Goal: Task Accomplishment & Management: Use online tool/utility

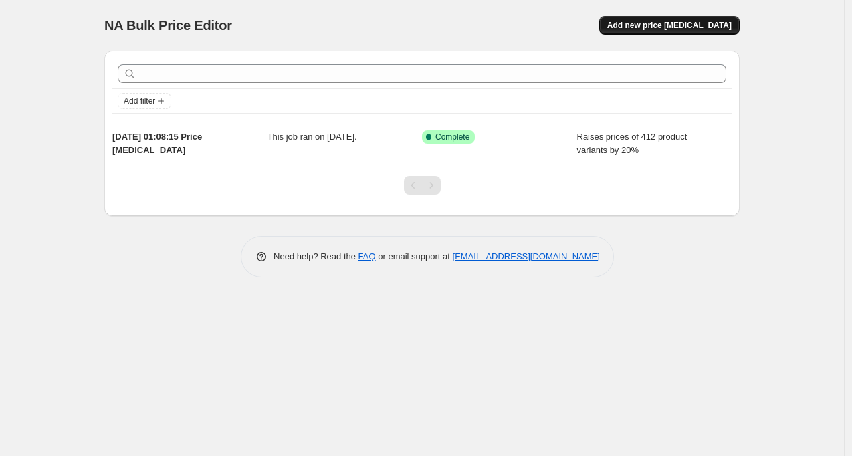
click at [671, 26] on span "Add new price [MEDICAL_DATA]" at bounding box center [669, 25] width 124 height 11
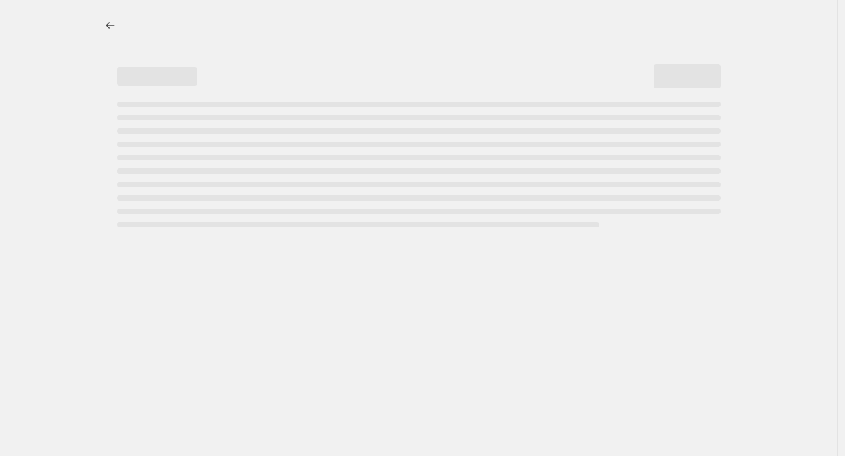
select select "percentage"
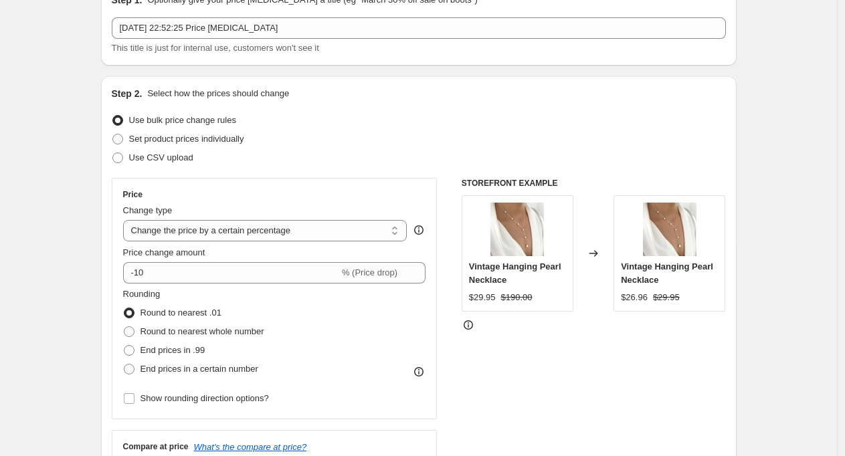
scroll to position [127, 0]
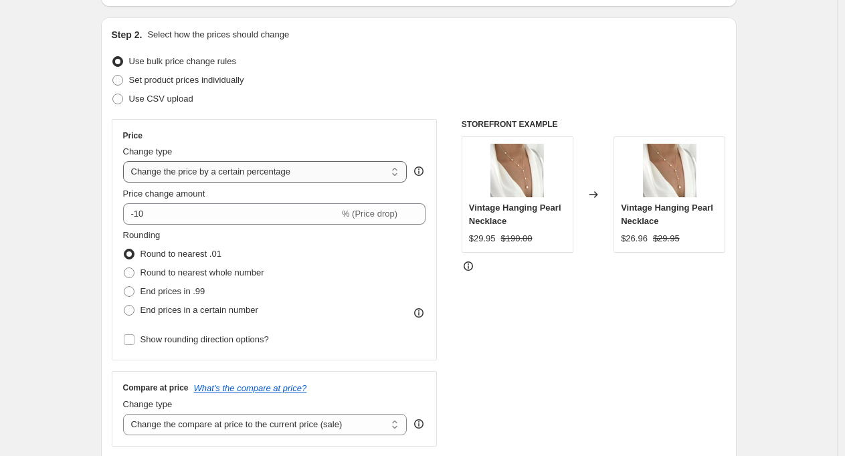
click at [276, 171] on select "Change the price to a certain amount Change the price by a certain amount Chang…" at bounding box center [265, 171] width 284 height 21
drag, startPoint x: 183, startPoint y: 80, endPoint x: 242, endPoint y: 92, distance: 60.1
click at [183, 80] on span "Set product prices individually" at bounding box center [186, 80] width 115 height 10
click at [113, 76] on input "Set product prices individually" at bounding box center [112, 75] width 1 height 1
radio input "true"
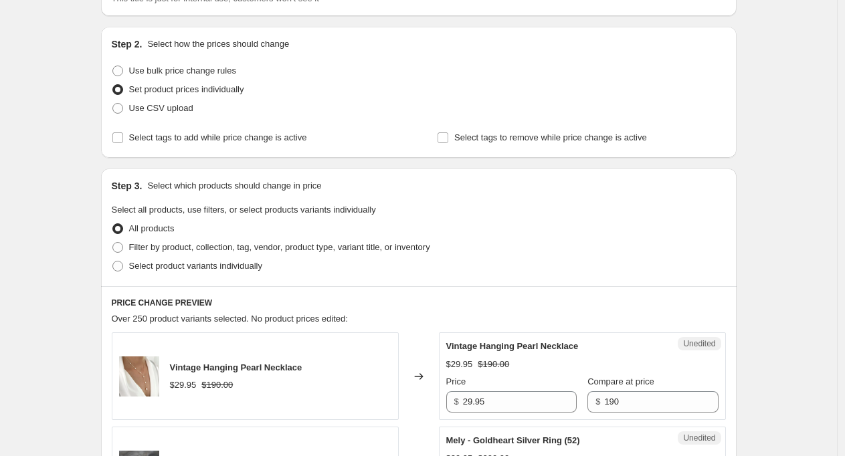
scroll to position [0, 0]
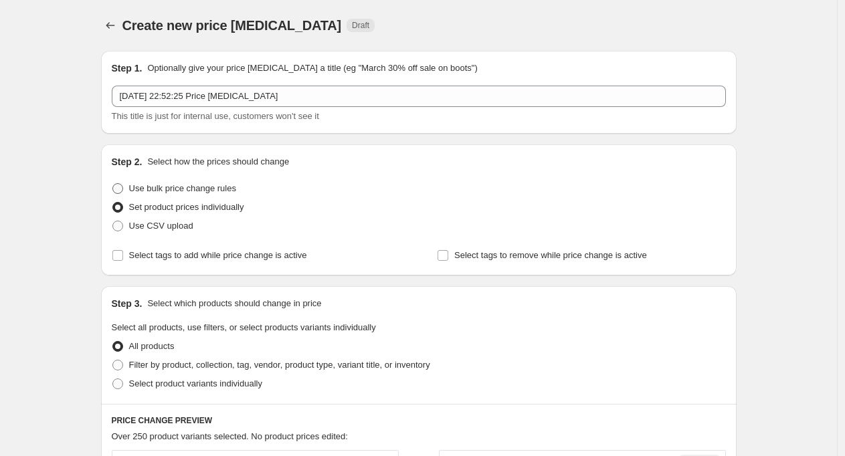
click at [178, 181] on label "Use bulk price change rules" at bounding box center [174, 188] width 124 height 19
click at [113, 183] on input "Use bulk price change rules" at bounding box center [112, 183] width 1 height 1
radio input "true"
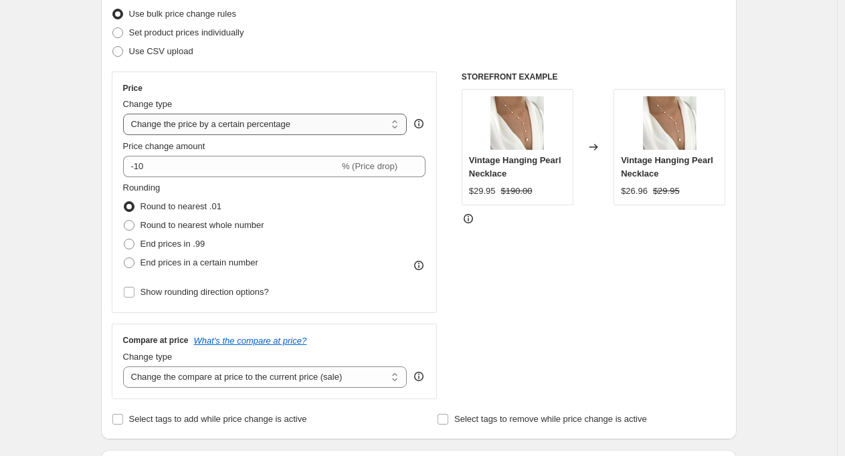
scroll to position [182, 0]
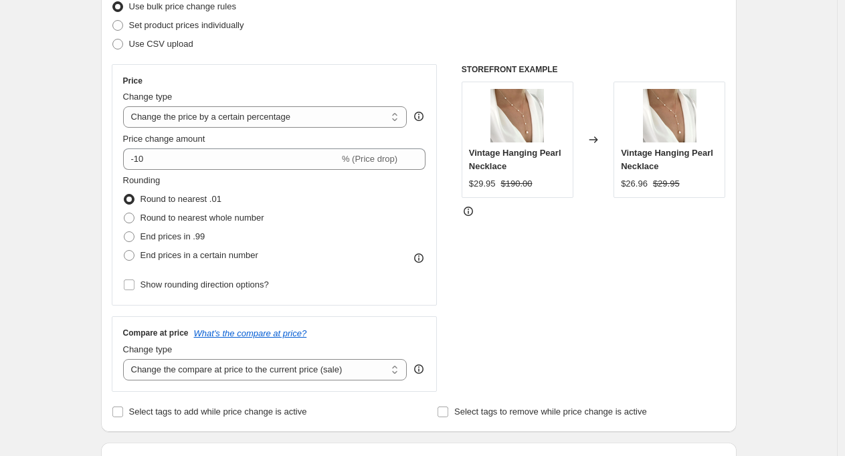
click at [284, 130] on div "Price Change type Change the price to a certain amount Change the price by a ce…" at bounding box center [274, 185] width 303 height 219
click at [283, 122] on select "Change the price to a certain amount Change the price by a certain amount Chang…" at bounding box center [265, 116] width 284 height 21
select select "to"
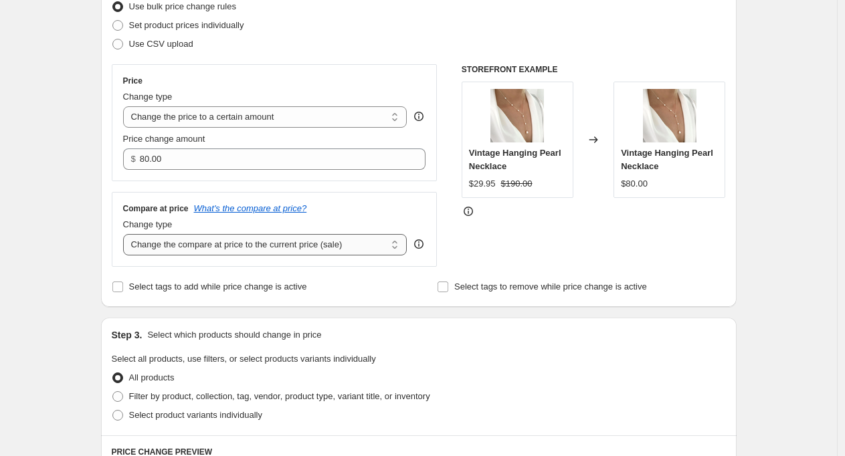
click at [294, 249] on select "Change the compare at price to the current price (sale) Change the compare at p…" at bounding box center [265, 244] width 284 height 21
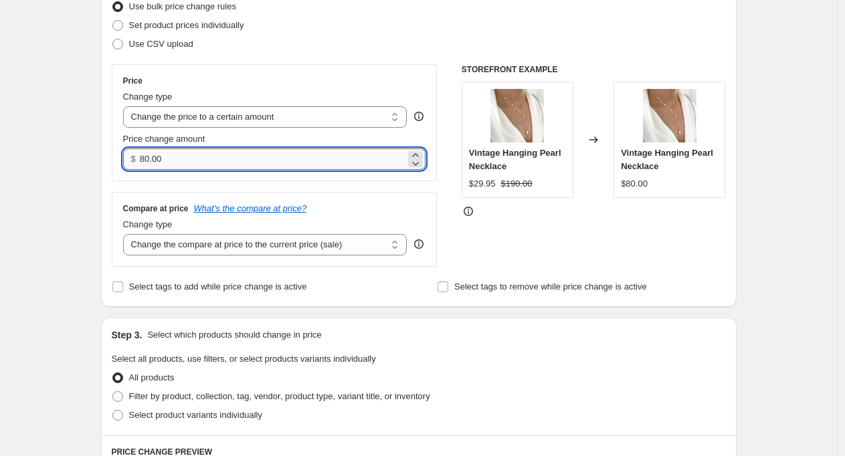
click at [197, 155] on input "80.00" at bounding box center [273, 158] width 266 height 21
type input "29.95"
click at [90, 67] on div "Create new price [MEDICAL_DATA]. This page is ready Create new price [MEDICAL_D…" at bounding box center [418, 424] width 667 height 1213
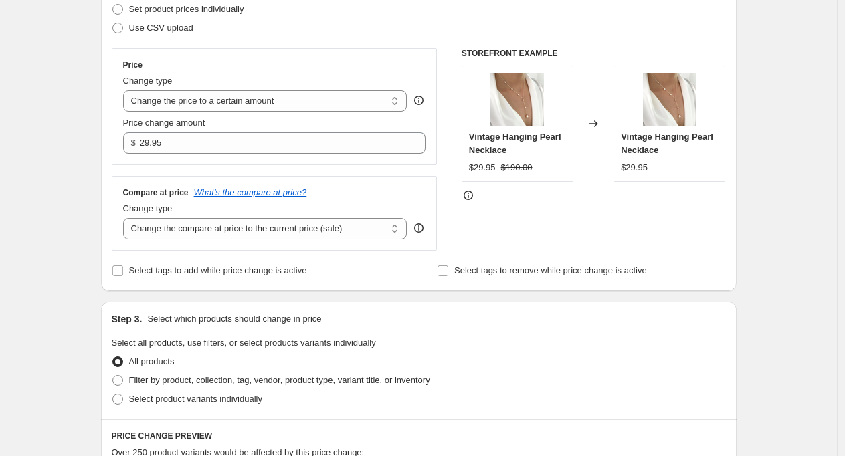
scroll to position [201, 0]
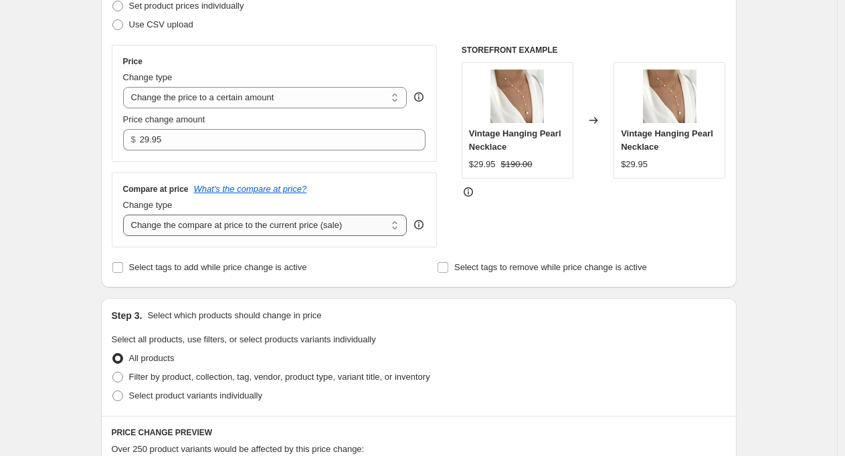
click at [247, 232] on select "Change the compare at price to the current price (sale) Change the compare at p…" at bounding box center [265, 225] width 284 height 21
click at [204, 223] on select "Change the compare at price to the current price (sale) Change the compare at p…" at bounding box center [265, 225] width 284 height 21
select select "by"
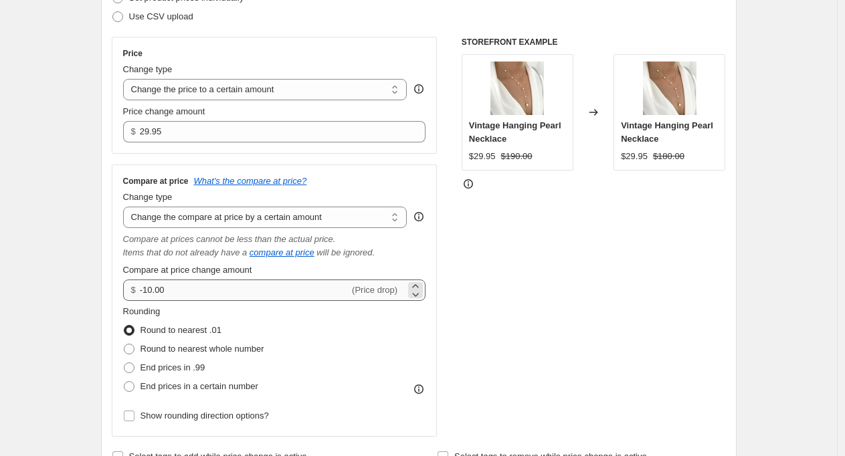
scroll to position [226, 0]
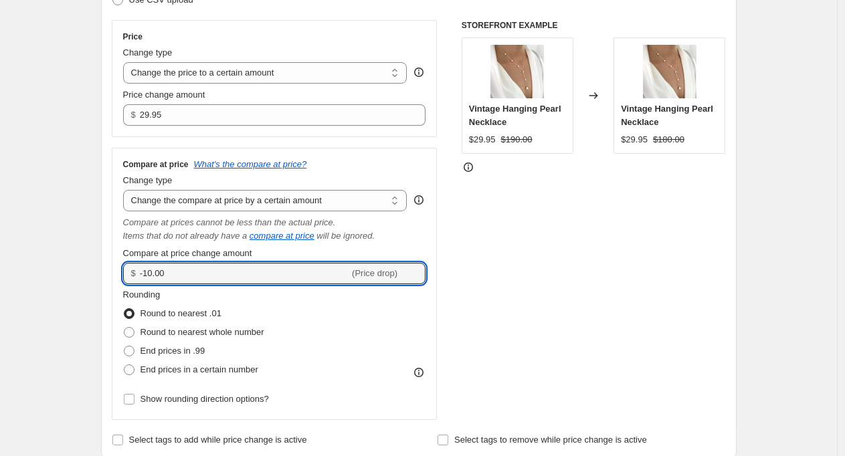
drag, startPoint x: 207, startPoint y: 275, endPoint x: 98, endPoint y: 270, distance: 109.1
click at [126, 273] on div "$ -10.00 (Price drop)" at bounding box center [274, 273] width 303 height 21
type input "0.00"
click at [101, 212] on div "Step 1. Optionally give your price change job a title (eg "March 30% off sale o…" at bounding box center [413, 458] width 646 height 1288
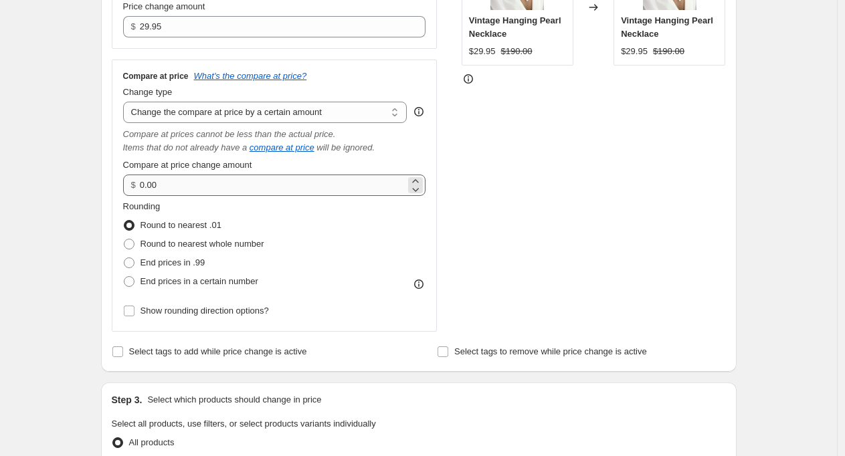
scroll to position [318, 0]
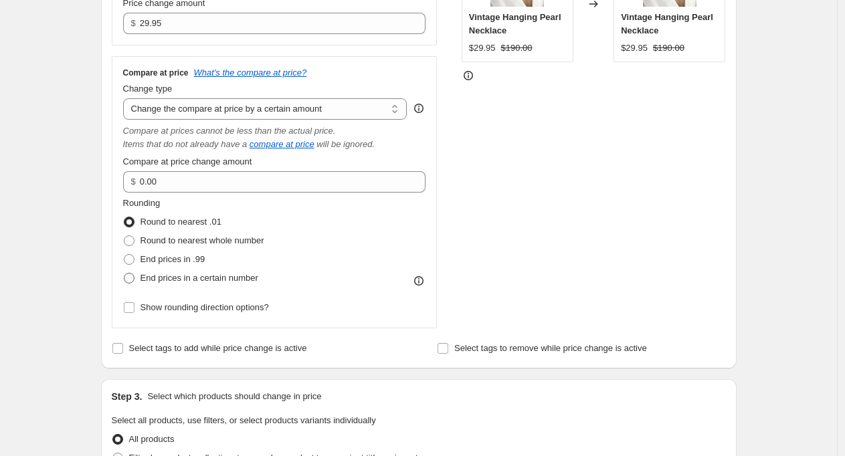
click at [217, 279] on span "End prices in a certain number" at bounding box center [199, 278] width 118 height 10
click at [124, 274] on input "End prices in a certain number" at bounding box center [124, 273] width 1 height 1
radio input "true"
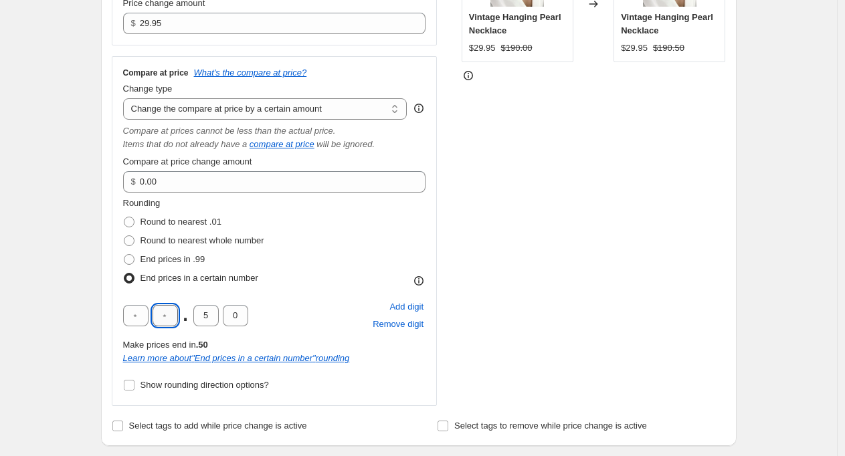
click at [177, 314] on input "text" at bounding box center [164, 315] width 25 height 21
type input "0"
click at [209, 319] on input "5" at bounding box center [205, 315] width 25 height 21
type input "0"
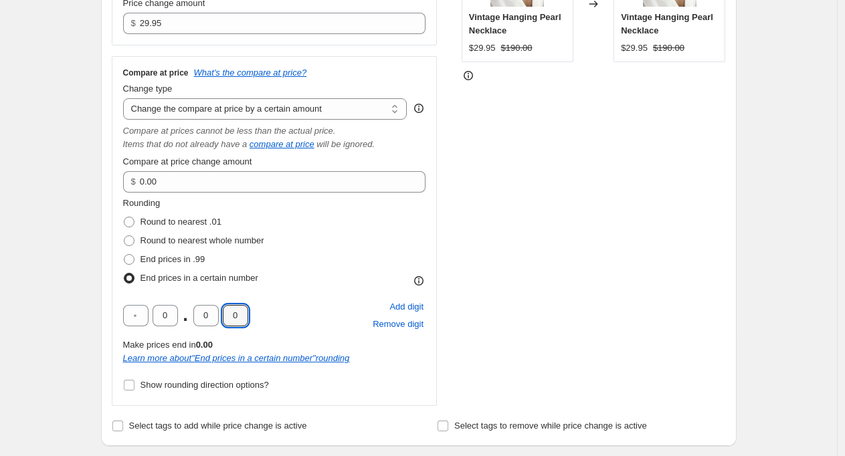
click at [47, 284] on div "Create new price change job. This page is ready Create new price change job Dra…" at bounding box center [418, 425] width 837 height 1487
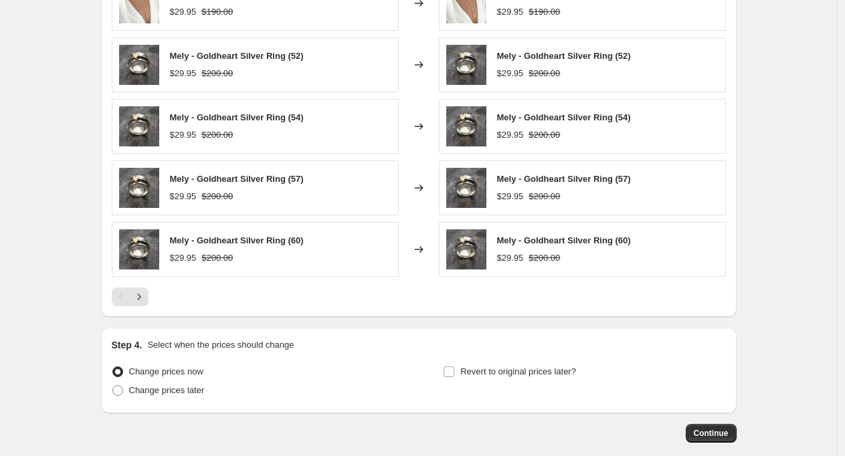
scroll to position [1031, 0]
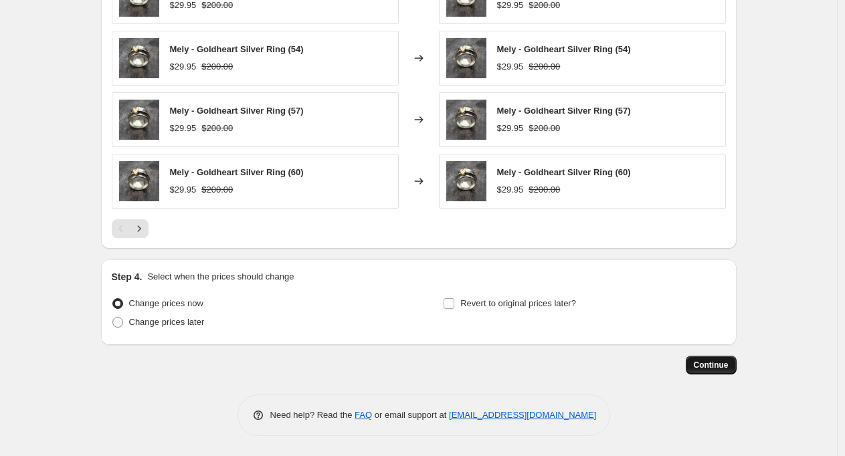
click at [698, 368] on span "Continue" at bounding box center [711, 365] width 35 height 11
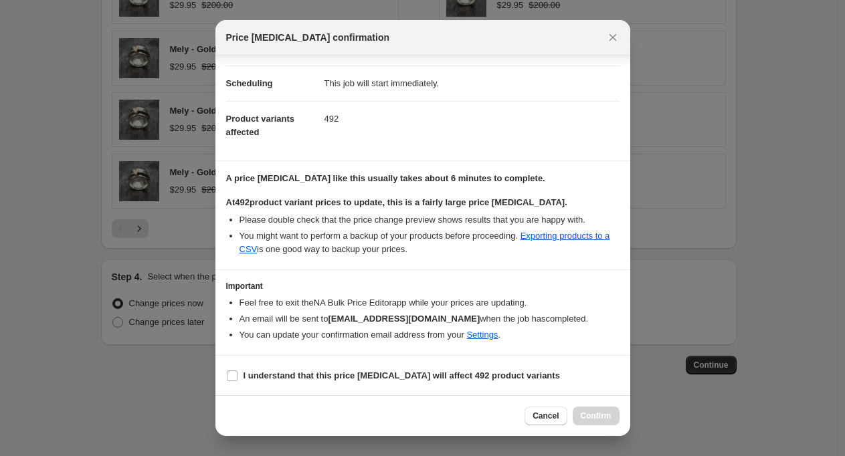
scroll to position [98, 0]
click at [262, 375] on b "I understand that this price change job will affect 492 product variants" at bounding box center [401, 375] width 316 height 10
click at [237, 375] on input "I understand that this price change job will affect 492 product variants" at bounding box center [232, 375] width 11 height 11
checkbox input "true"
click at [584, 412] on span "Confirm" at bounding box center [596, 416] width 31 height 11
